Goal: Task Accomplishment & Management: Use online tool/utility

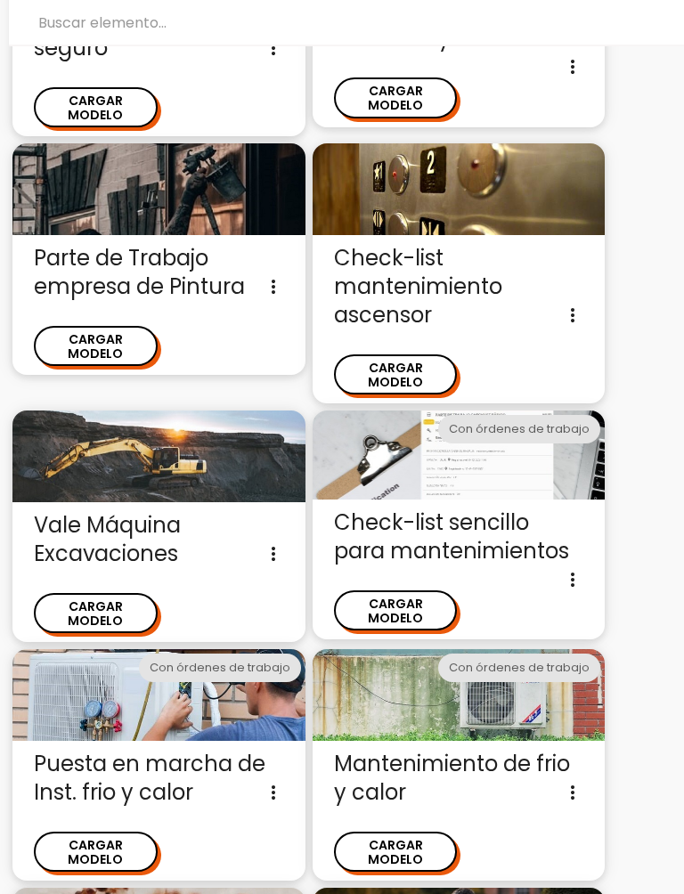
scroll to position [1410, 0]
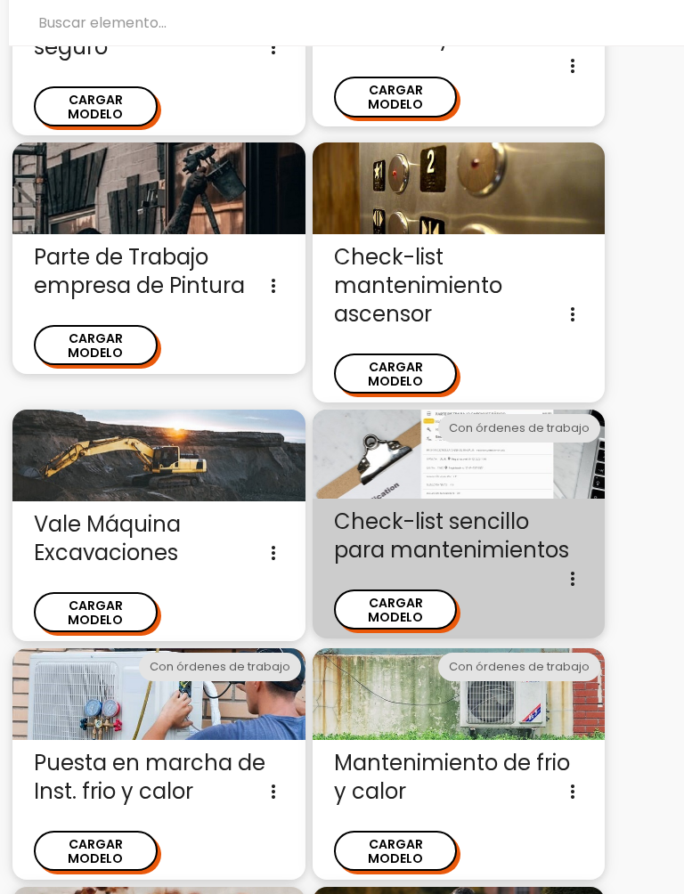
click at [414, 589] on button "CARGAR MODELO" at bounding box center [396, 609] width 124 height 40
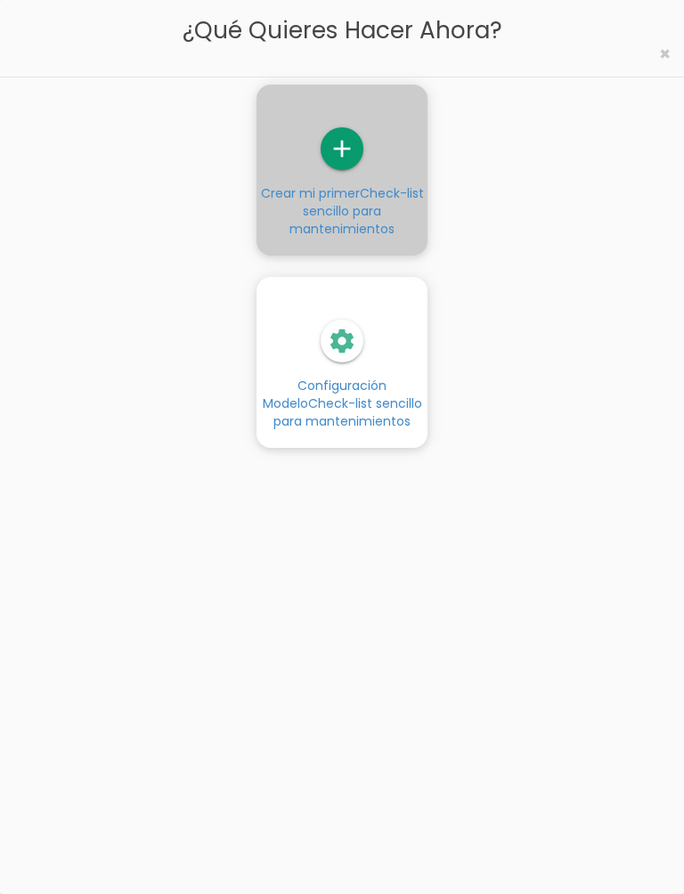
click at [345, 153] on icon "add" at bounding box center [342, 148] width 43 height 43
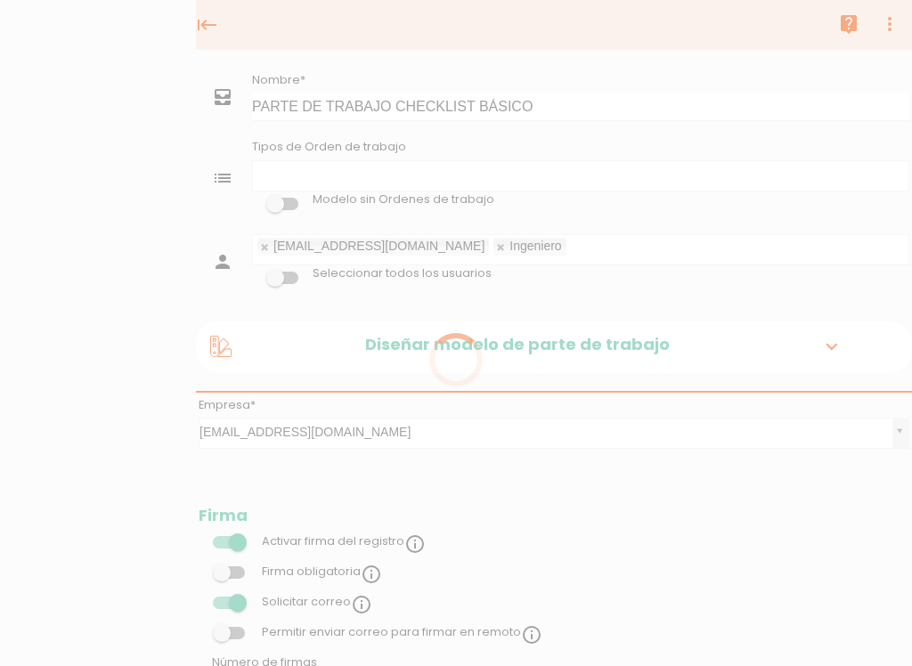
select select
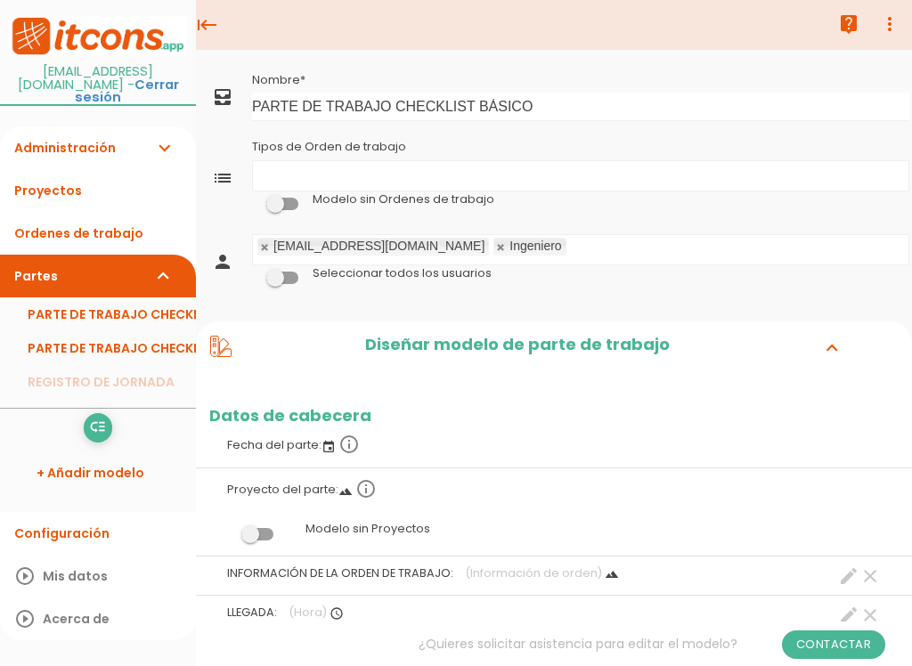
click at [896, 22] on icon "more_vert" at bounding box center [889, 24] width 21 height 36
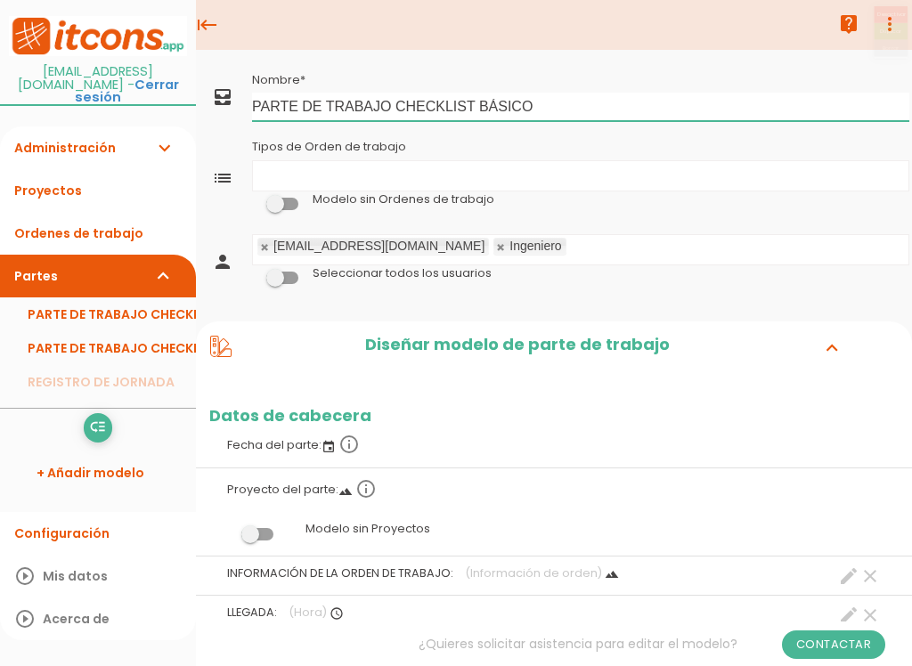
click at [873, 118] on input "PARTE DE TRABAJO CHECKLIST BÁSICO" at bounding box center [580, 107] width 657 height 28
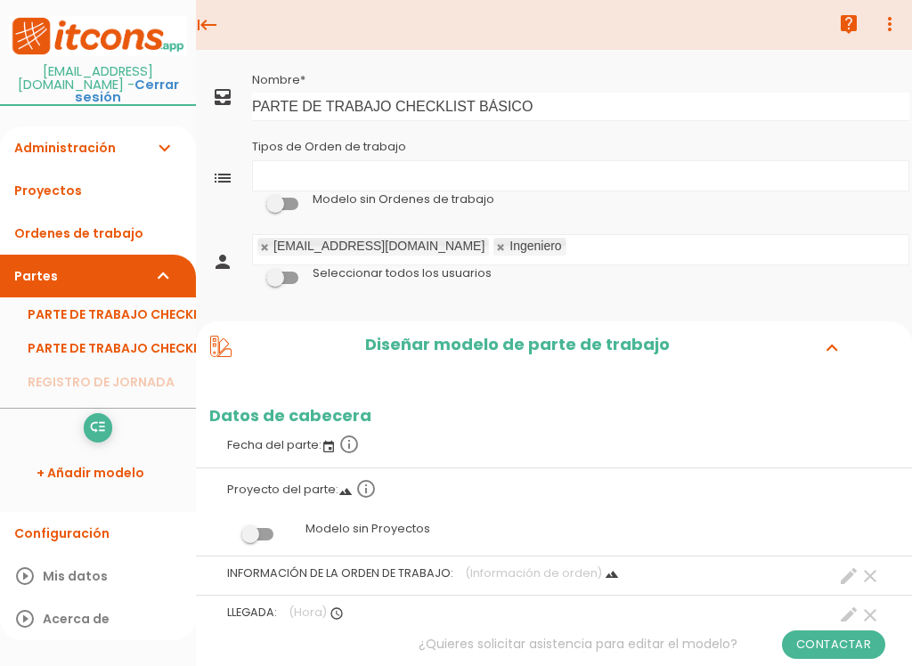
click at [898, 12] on icon "more_vert" at bounding box center [889, 24] width 21 height 36
click at [874, 21] on link "more_vert" at bounding box center [890, 24] width 36 height 36
click at [865, 30] on link "live_help" at bounding box center [849, 24] width 36 height 36
click at [889, 21] on icon "more_vert" at bounding box center [889, 24] width 21 height 36
click at [863, 28] on link "live_help" at bounding box center [849, 24] width 36 height 36
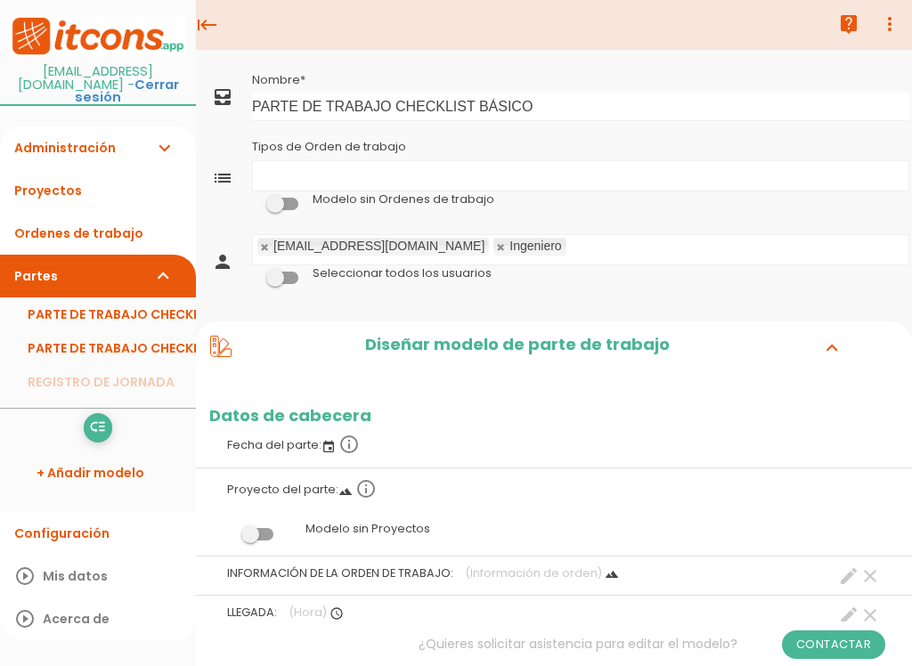
click at [843, 345] on icon "expand_more" at bounding box center [831, 347] width 28 height 23
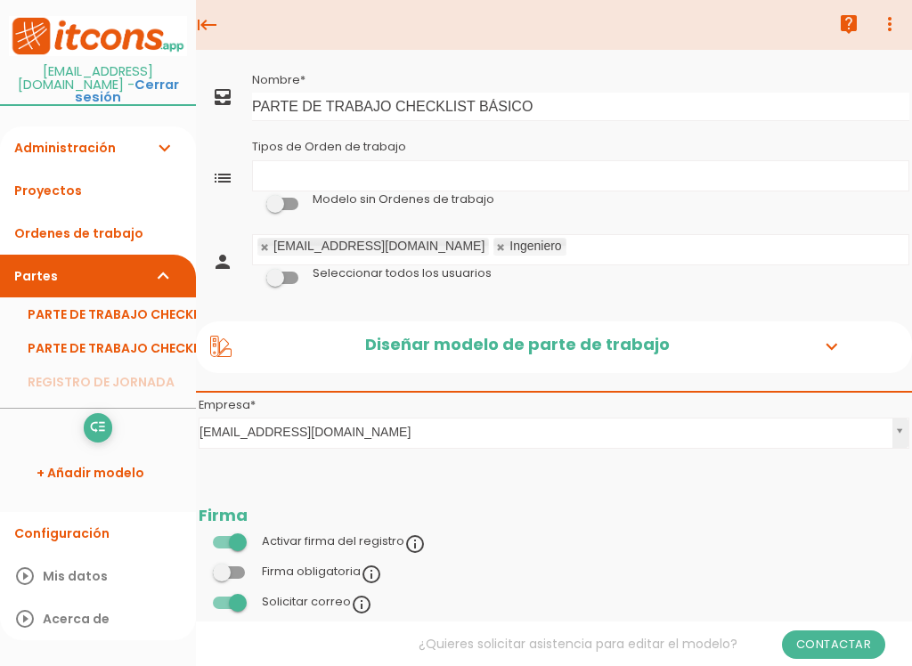
click at [62, 333] on link "PARTE DE TRABAJO CHECKLIST BÁSICO" at bounding box center [98, 348] width 196 height 34
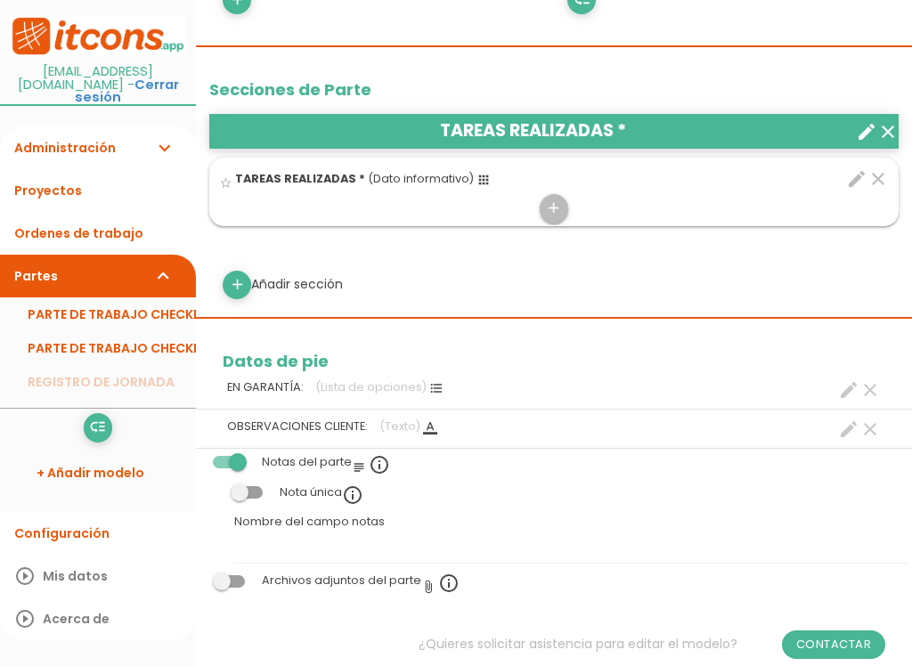
scroll to position [865, 0]
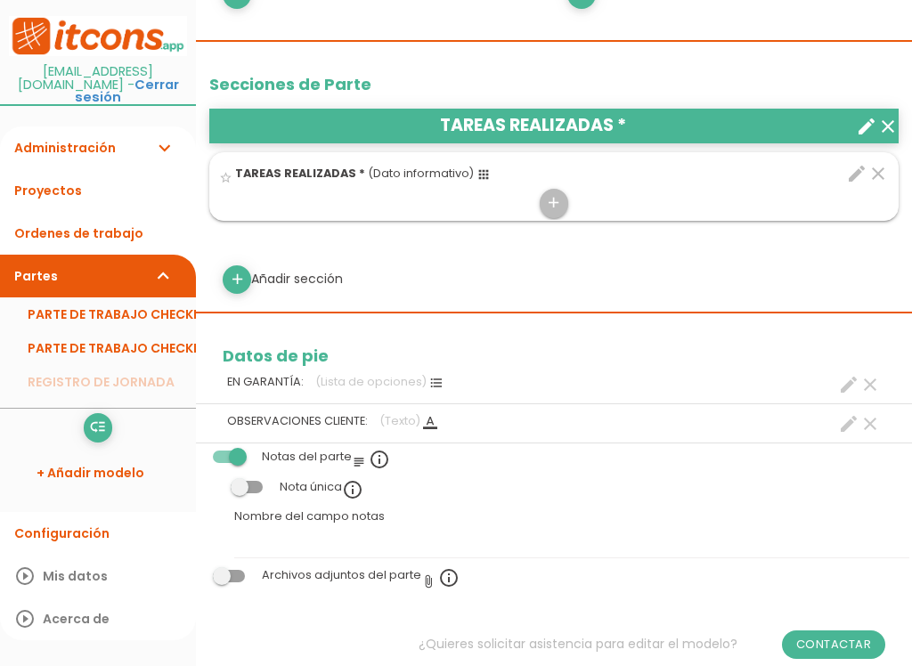
click at [876, 375] on icon "clear" at bounding box center [869, 384] width 21 height 21
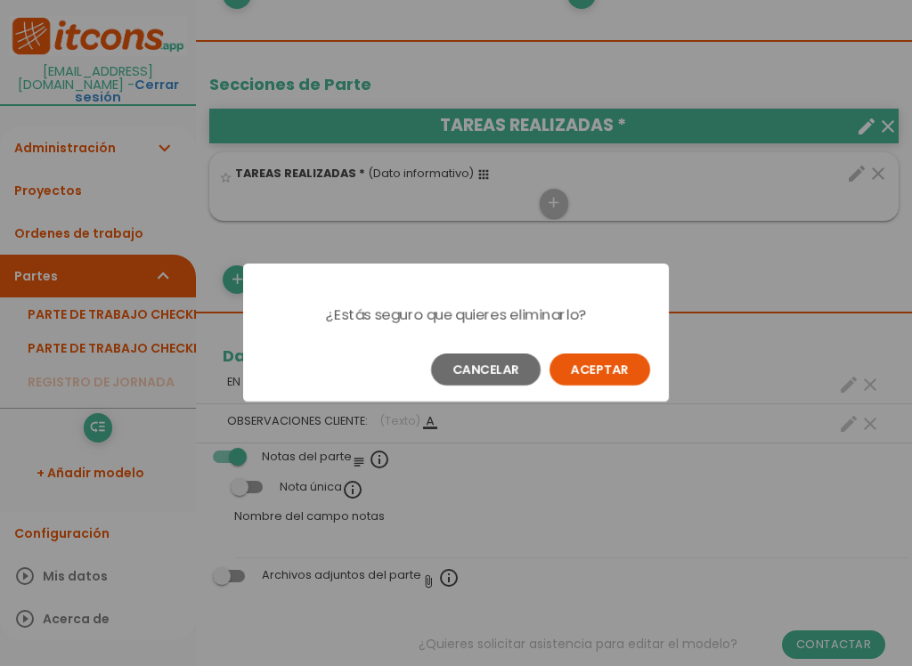
click at [615, 379] on button "Aceptar" at bounding box center [599, 369] width 101 height 32
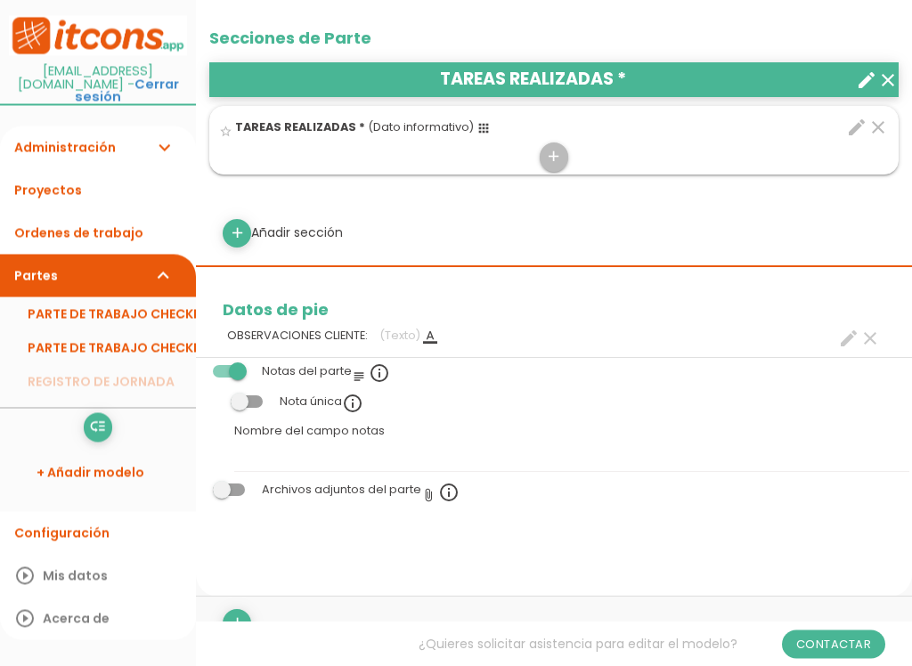
scroll to position [913, 0]
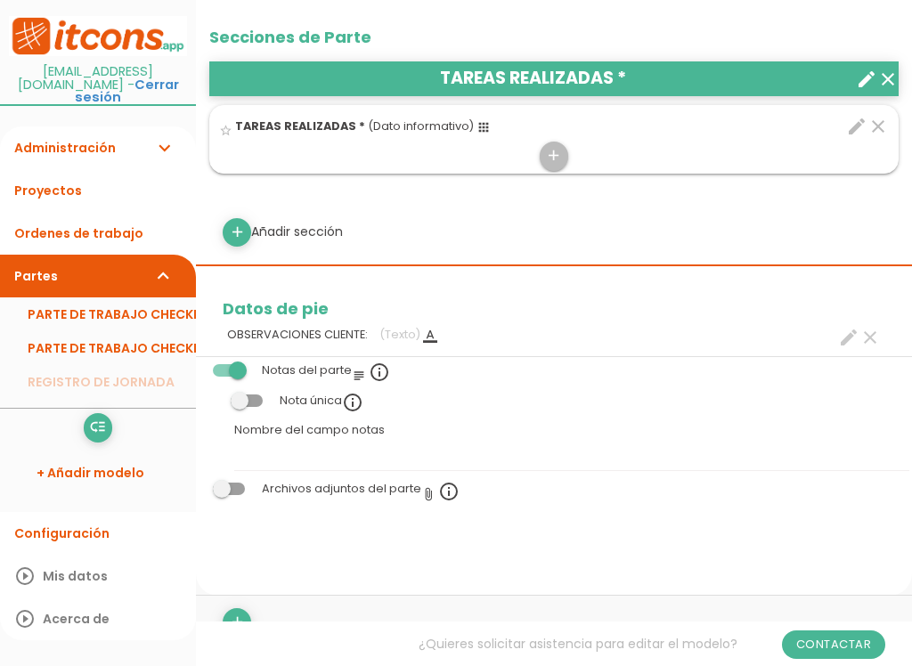
click at [244, 396] on span at bounding box center [247, 400] width 32 height 12
click at [216, 396] on input "checkbox" at bounding box center [216, 396] width 0 height 0
checkbox input "true"
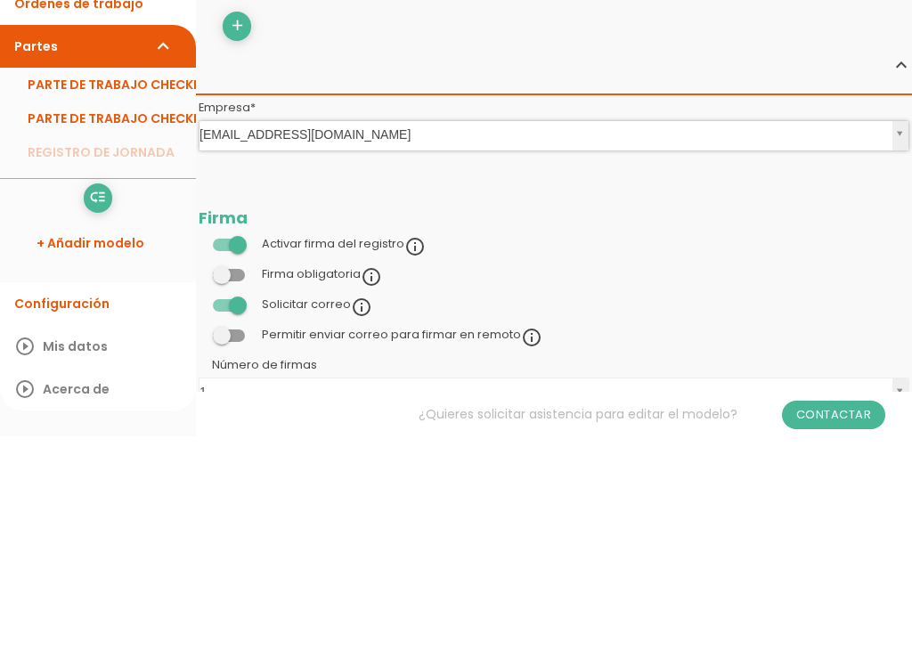
scroll to position [1510, 0]
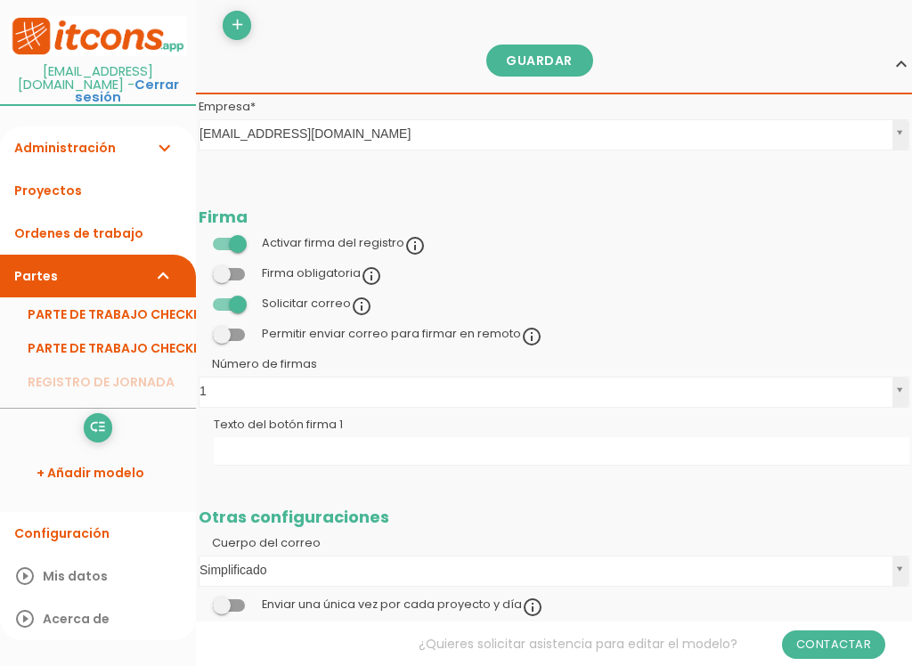
click at [236, 268] on span at bounding box center [229, 274] width 32 height 12
click at [199, 269] on input "checkbox" at bounding box center [199, 269] width 0 height 0
checkbox input "true"
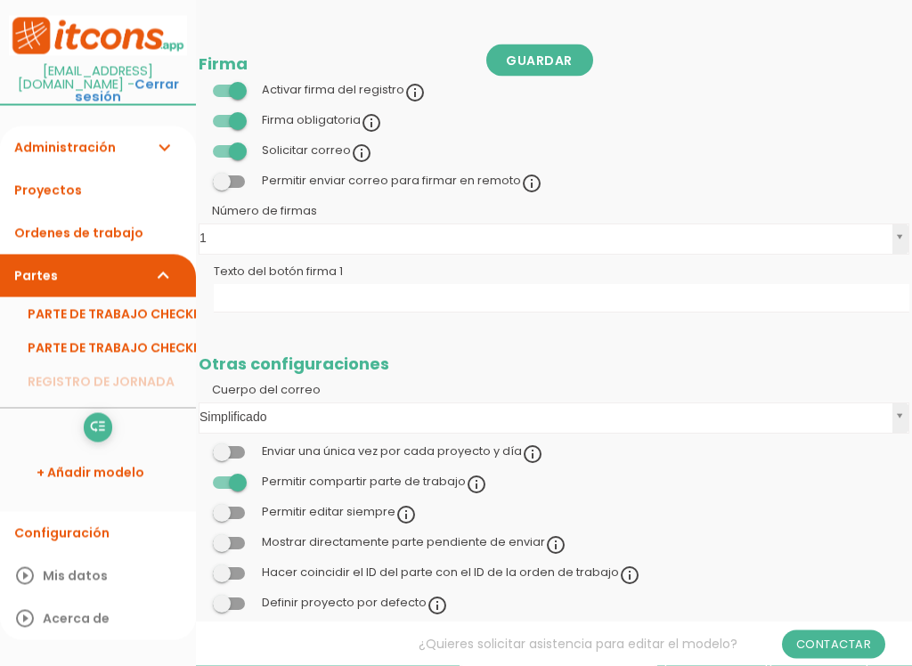
scroll to position [1663, 0]
click at [225, 145] on span at bounding box center [229, 151] width 32 height 12
click at [199, 146] on input "checkbox" at bounding box center [199, 146] width 0 height 0
checkbox input "false"
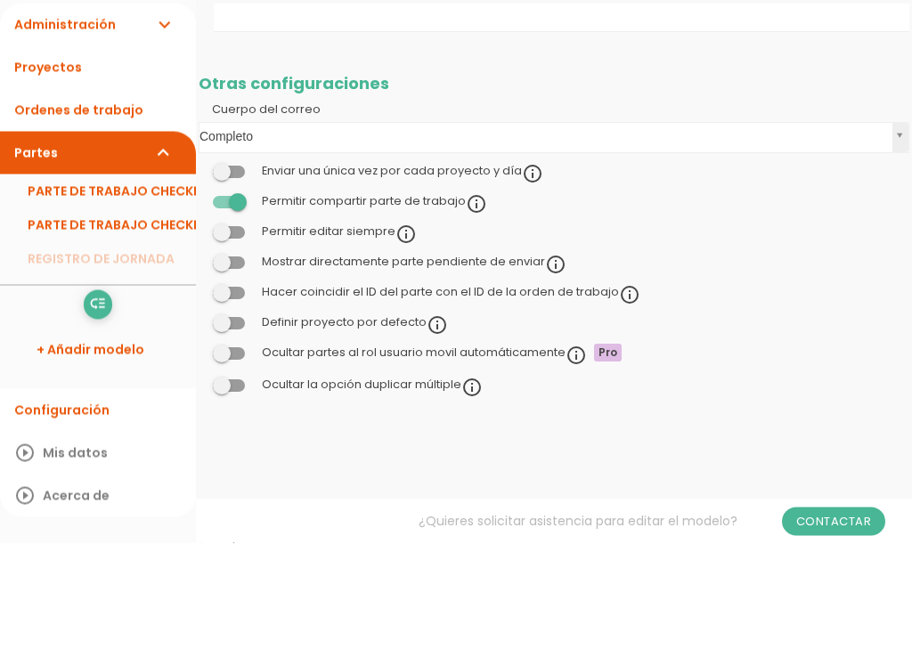
scroll to position [1852, 0]
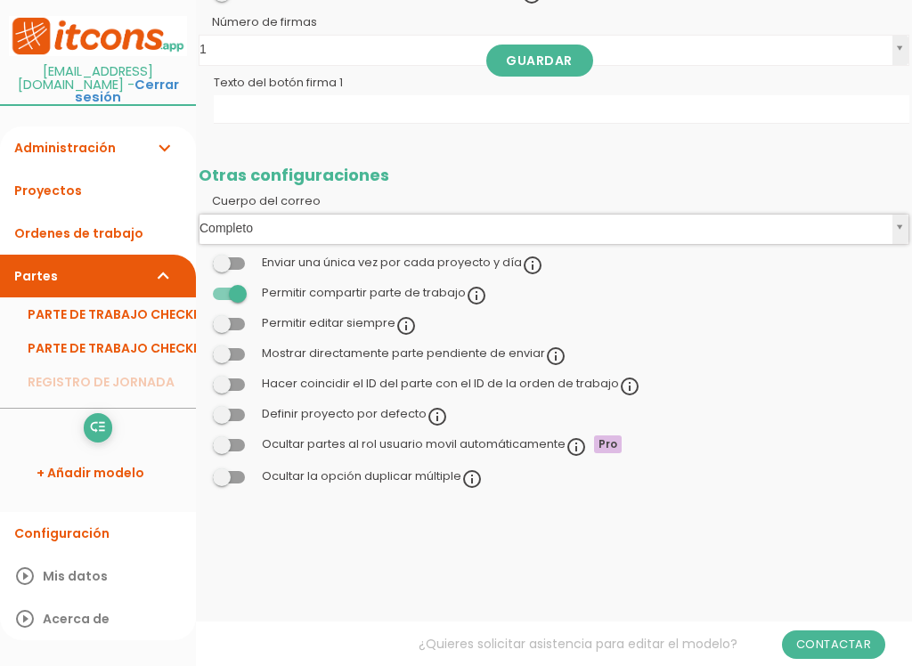
click at [532, 58] on link "Guardar" at bounding box center [539, 61] width 107 height 32
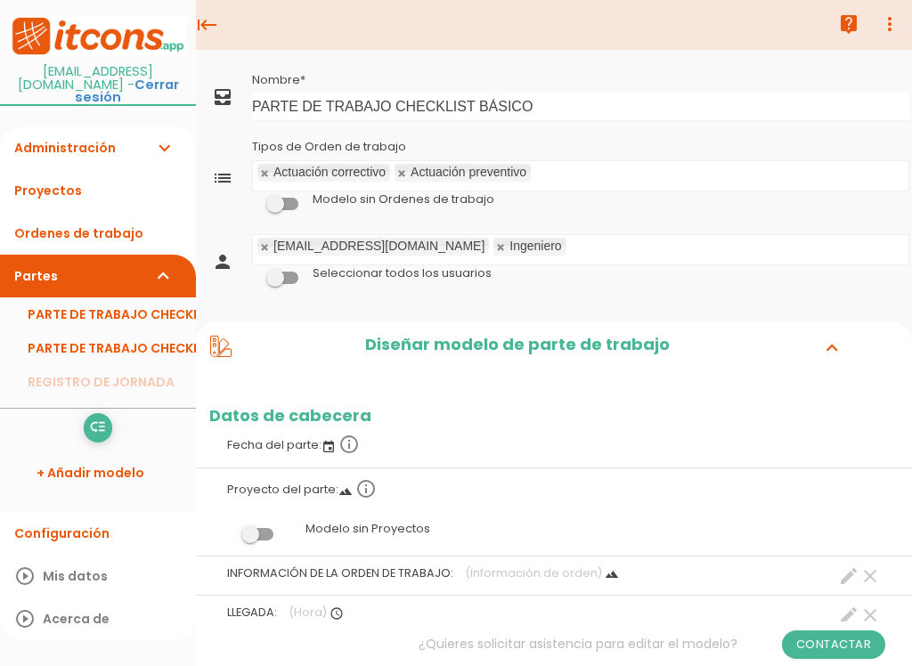
scroll to position [1852, 0]
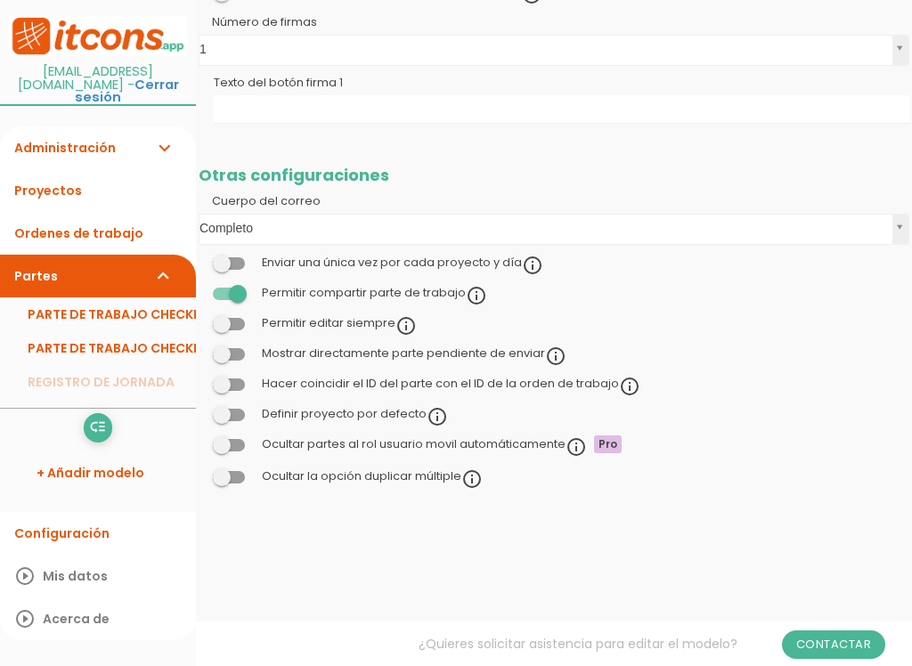
click at [175, 261] on icon "expand_more" at bounding box center [163, 276] width 21 height 43
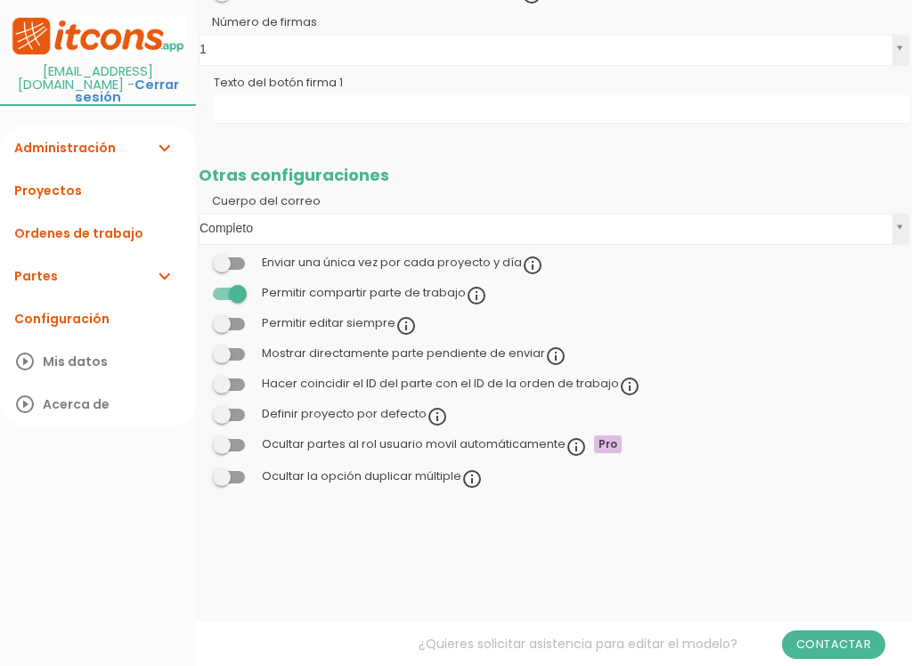
click at [28, 308] on link "Configuración" at bounding box center [98, 318] width 196 height 43
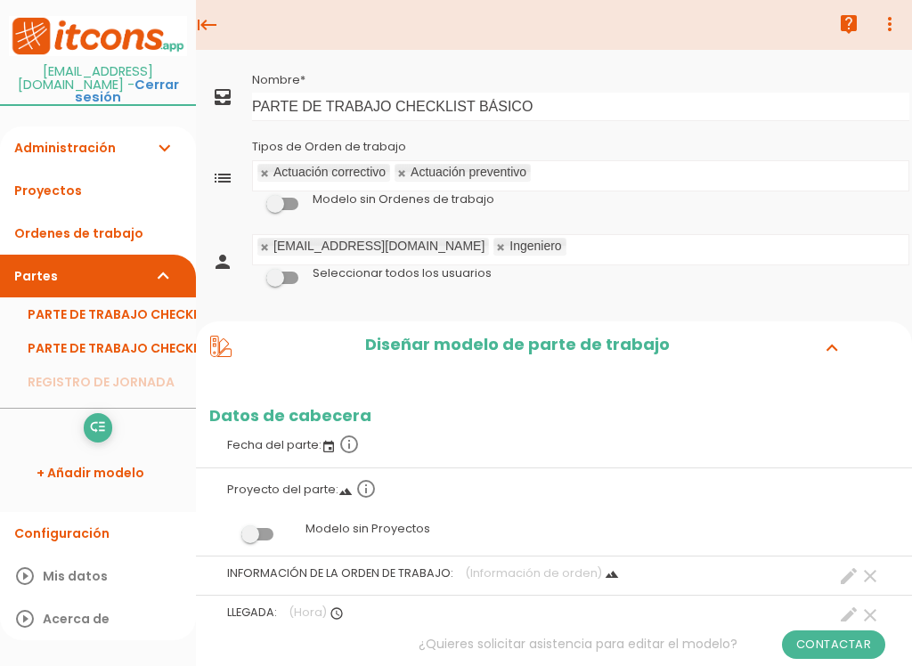
click at [498, 360] on div "Diseñar modelo de parte de trabajo expand_more" at bounding box center [554, 347] width 716 height 52
